Goal: Check status

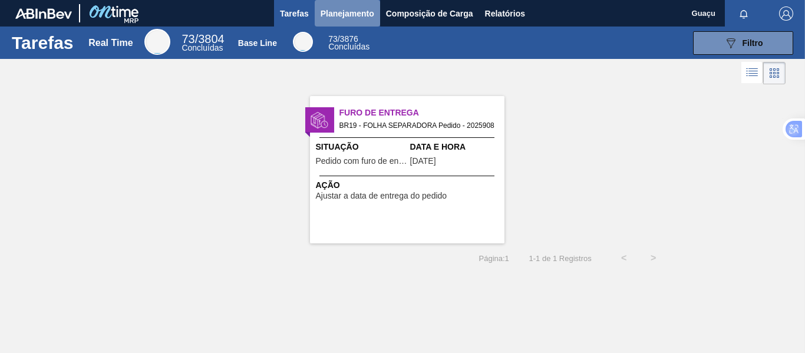
click at [351, 10] on span "Planejamento" at bounding box center [348, 13] width 54 height 14
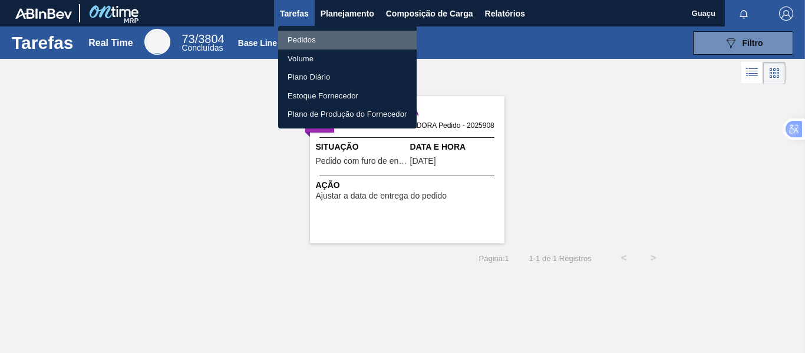
click at [309, 35] on li "Pedidos" at bounding box center [347, 40] width 139 height 19
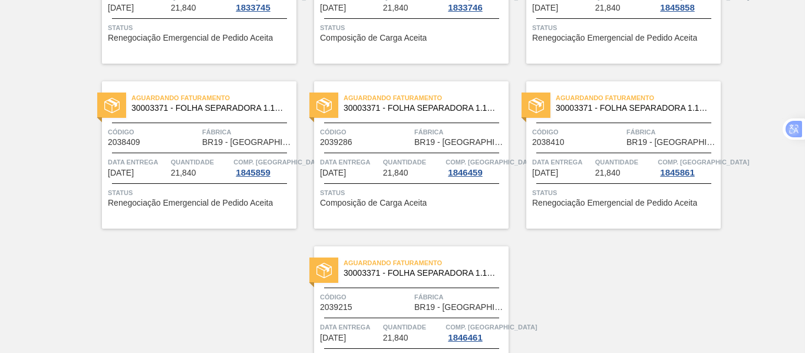
scroll to position [603, 0]
